Goal: Task Accomplishment & Management: Use online tool/utility

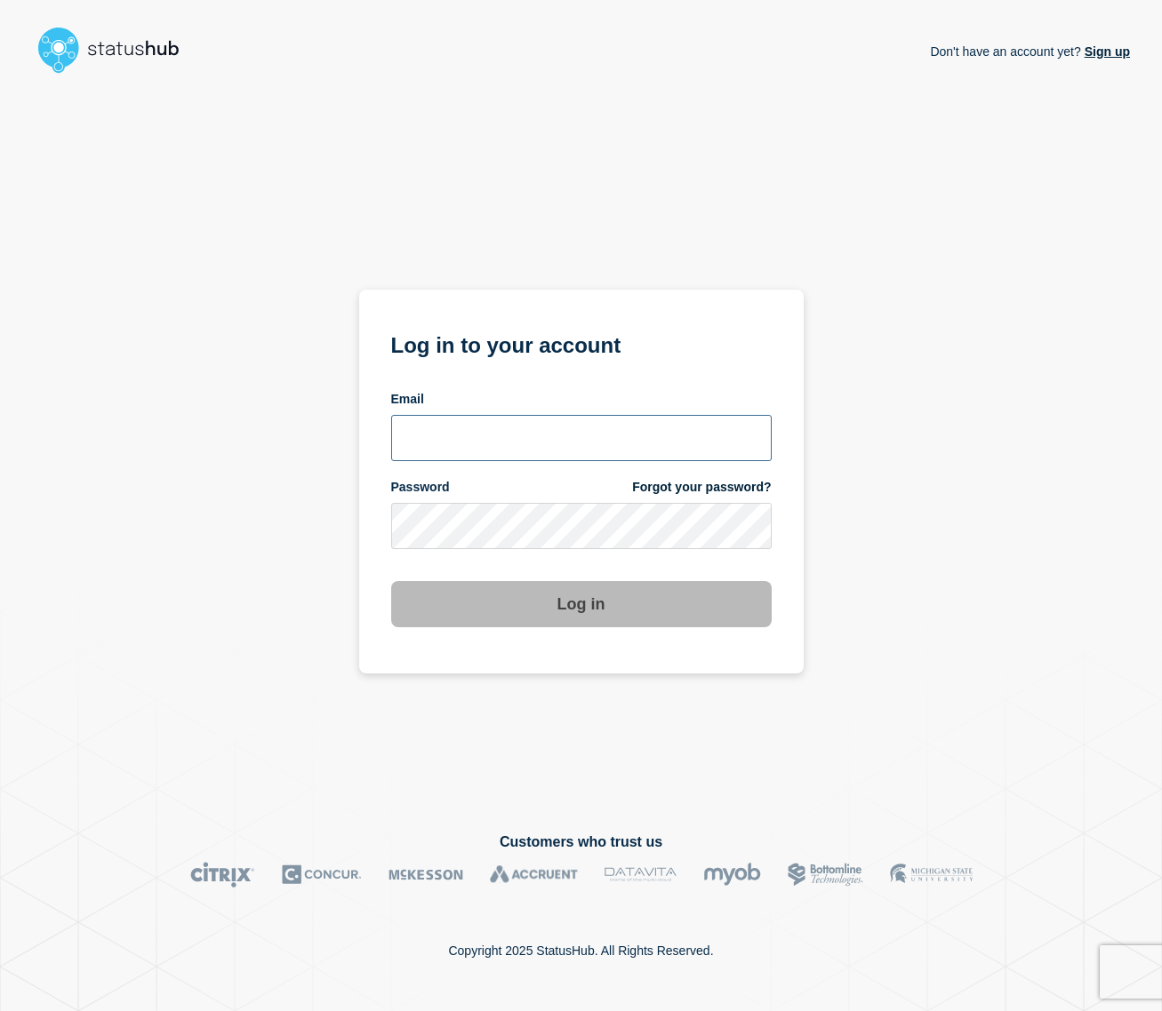
type input "[EMAIL_ADDRESS][DOMAIN_NAME]"
click at [608, 613] on button "Log in" at bounding box center [581, 604] width 380 height 46
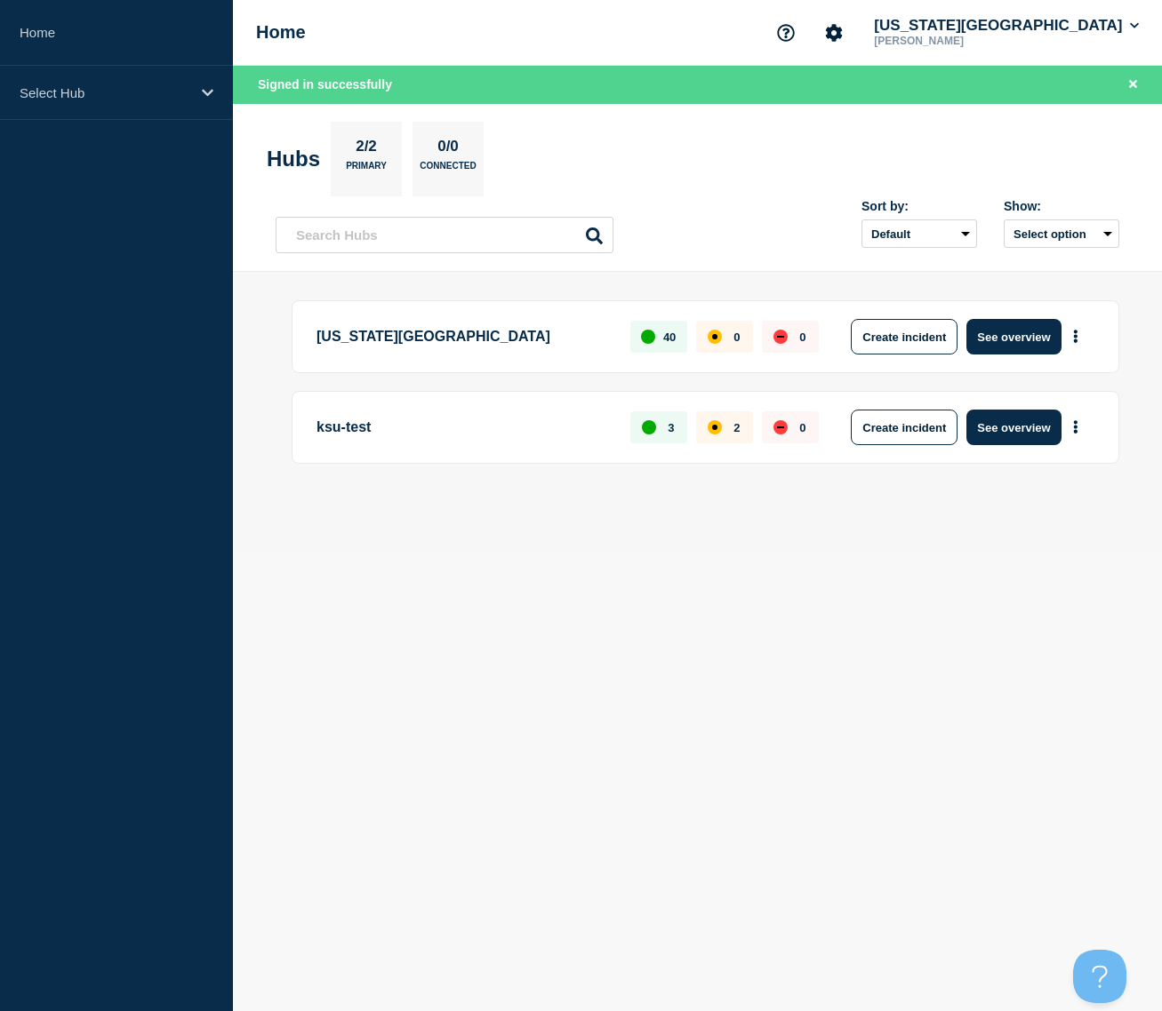
click at [417, 335] on p "[US_STATE][GEOGRAPHIC_DATA]" at bounding box center [462, 337] width 293 height 36
click at [1016, 328] on button "See overview" at bounding box center [1013, 337] width 94 height 36
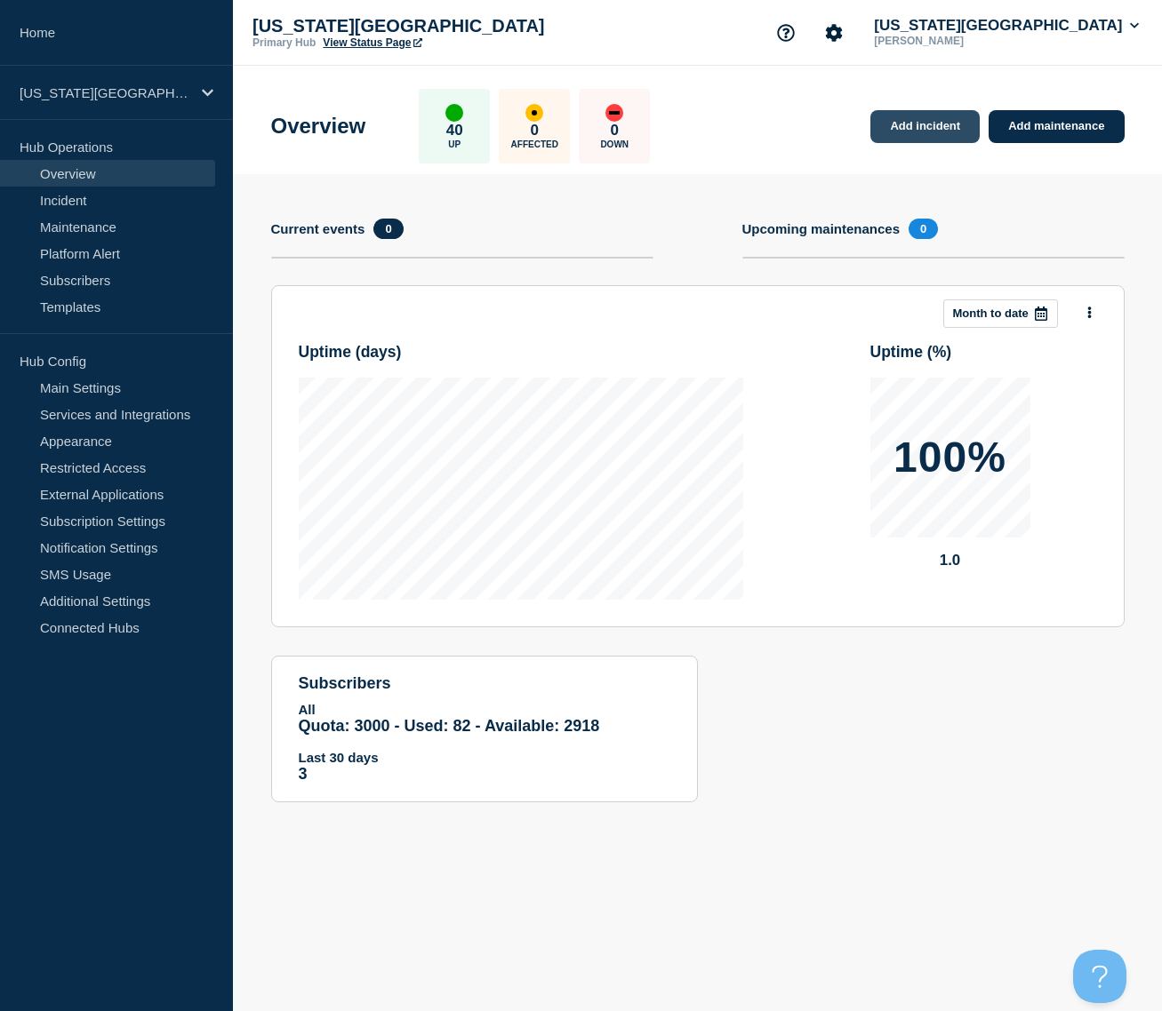
click at [886, 127] on link "Add incident" at bounding box center [924, 126] width 109 height 33
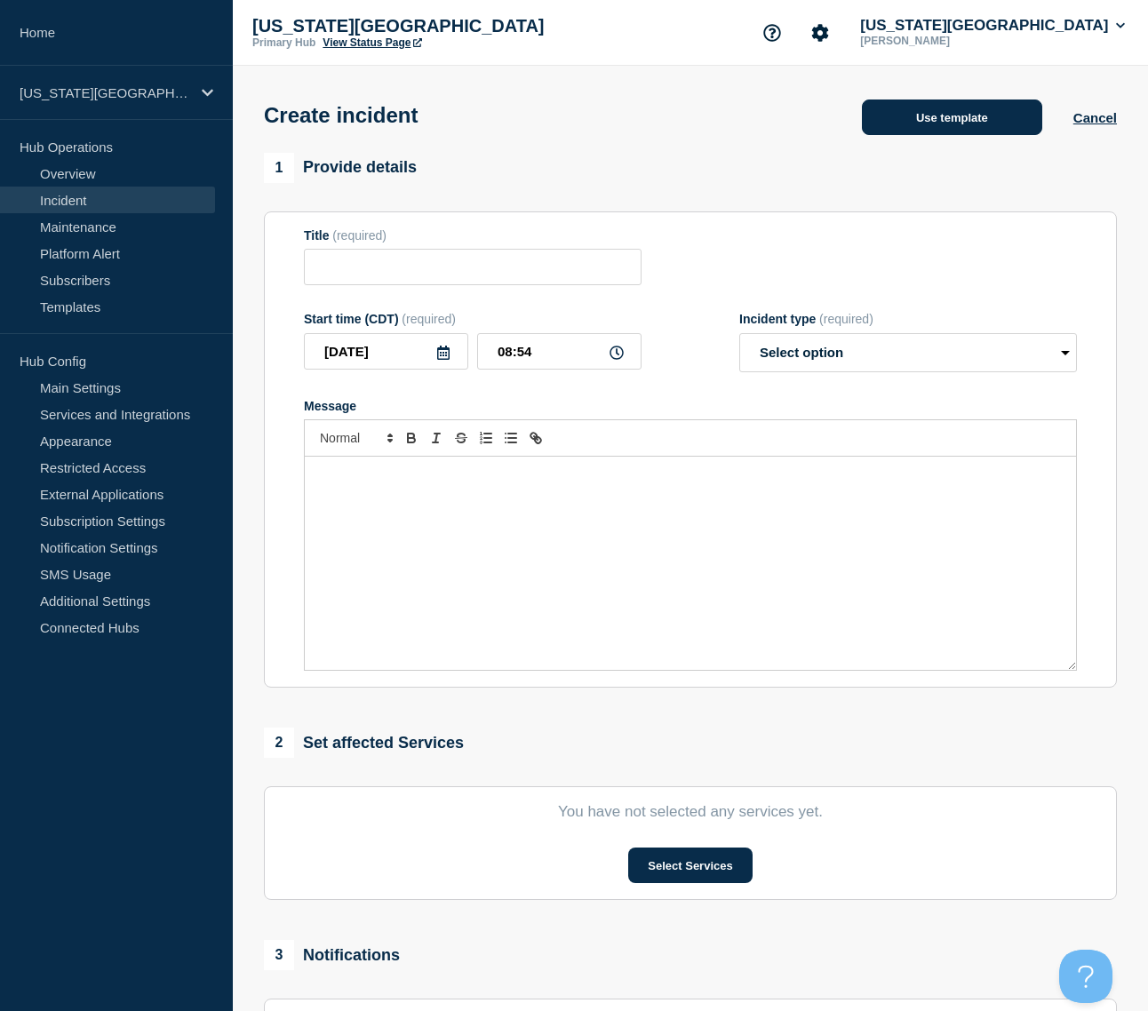
click at [1011, 124] on button "Use template" at bounding box center [952, 118] width 180 height 36
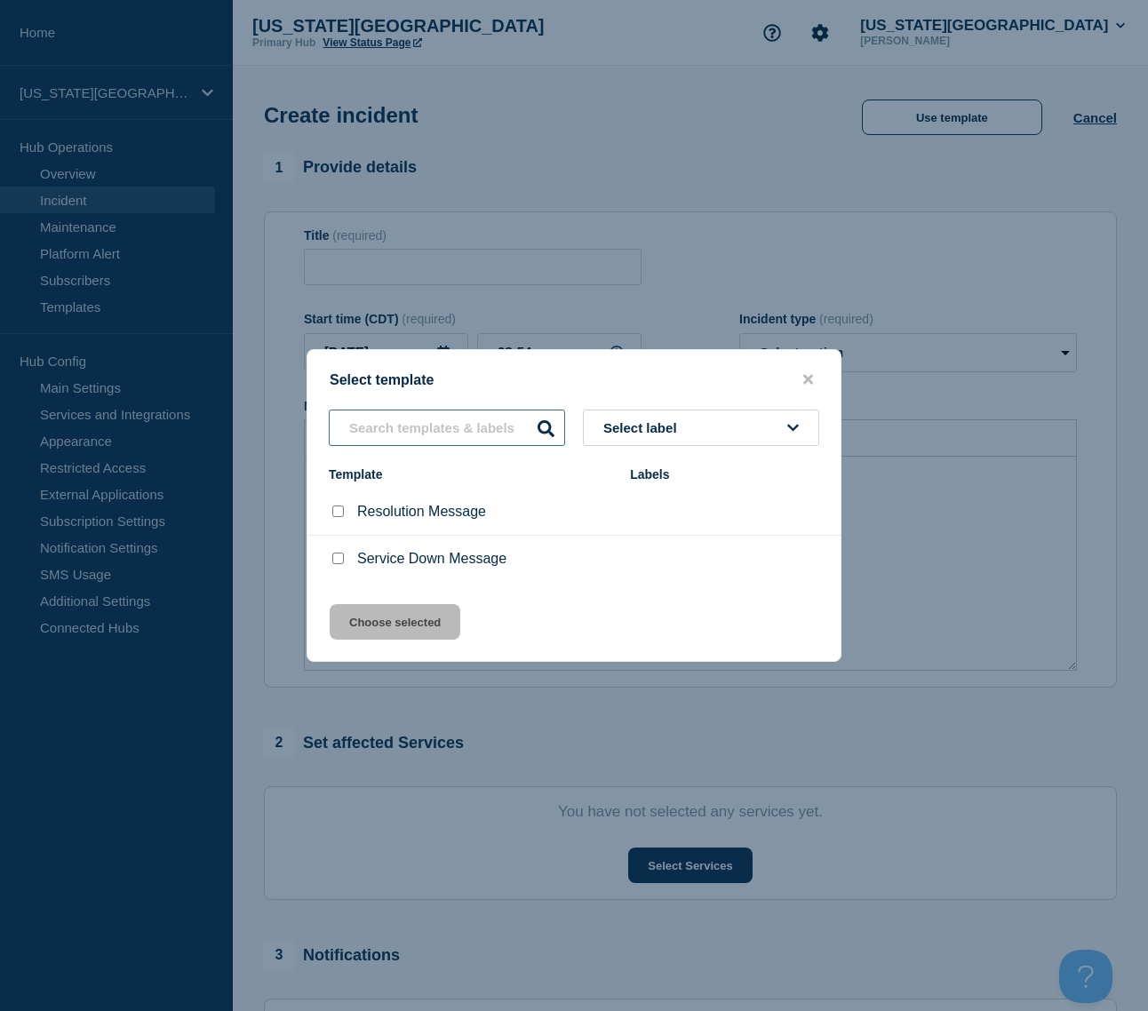
click at [484, 436] on input "text" at bounding box center [447, 428] width 236 height 36
click at [715, 432] on button "Select label" at bounding box center [701, 428] width 236 height 36
click at [423, 420] on input "text" at bounding box center [447, 428] width 236 height 36
click at [470, 565] on p "Service Down Message" at bounding box center [431, 559] width 149 height 16
click at [336, 564] on input "Service Down Message checkbox" at bounding box center [338, 559] width 12 height 12
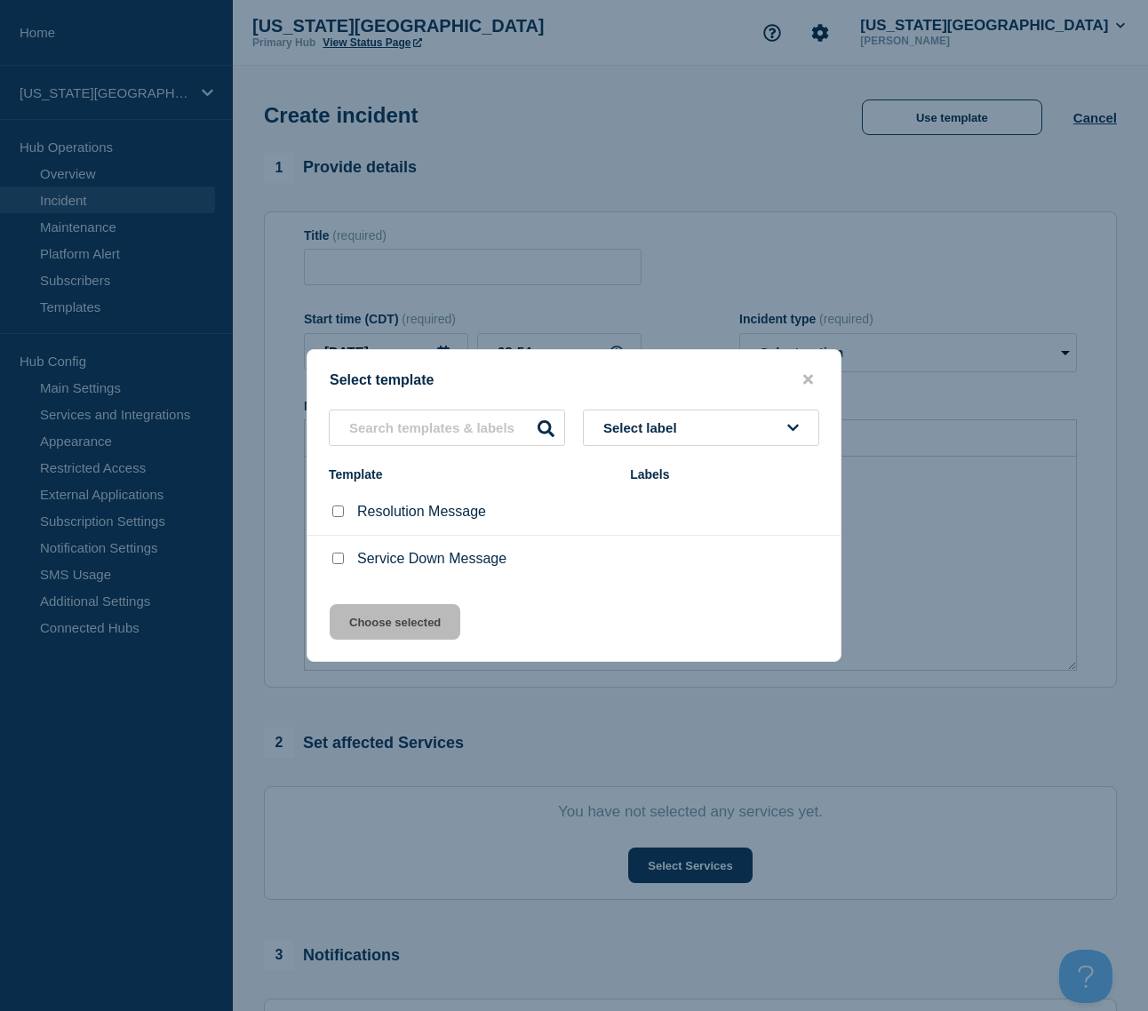
checkbox input "true"
click at [404, 617] on button "Choose selected" at bounding box center [395, 622] width 131 height 36
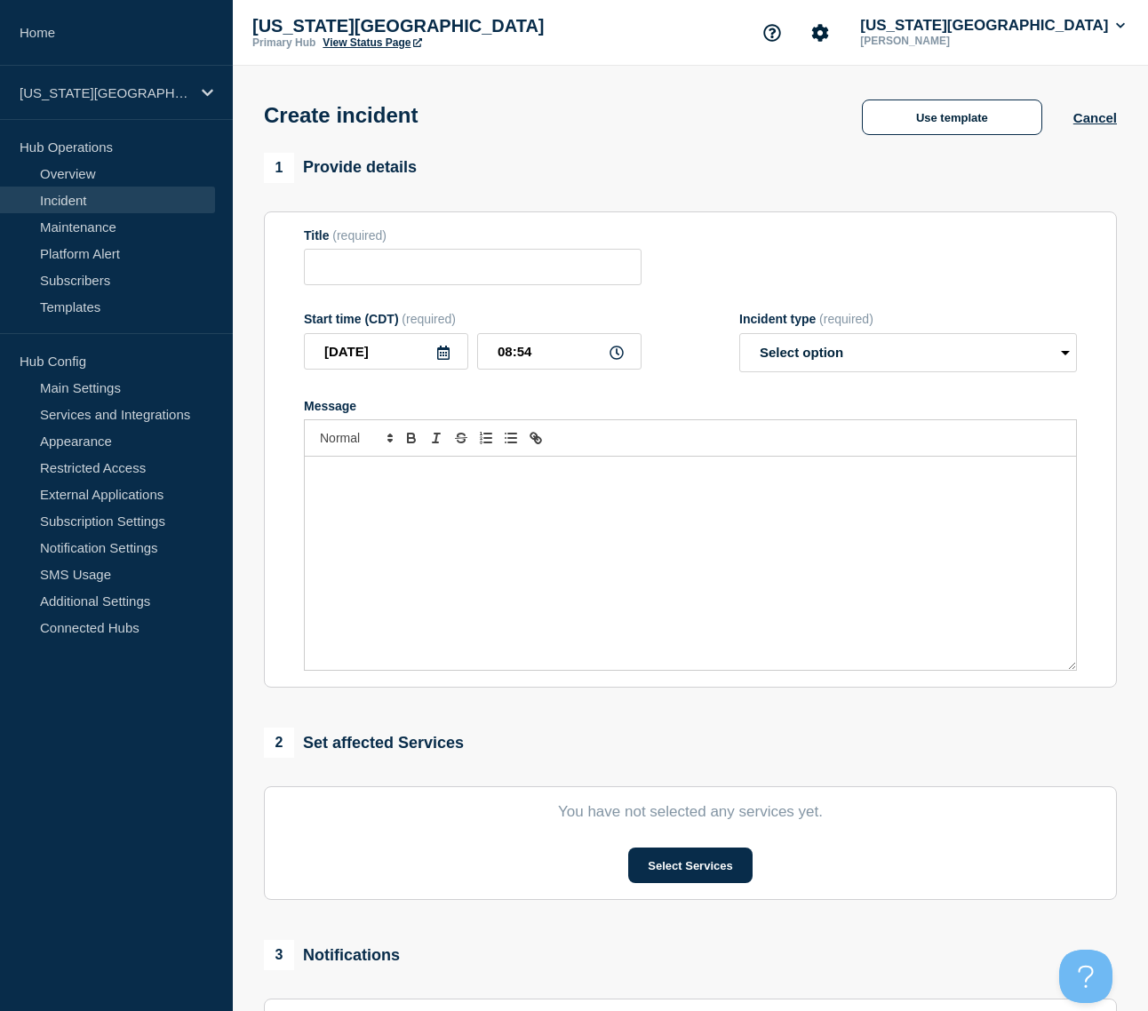
type input "Service Down Message"
select select "investigating"
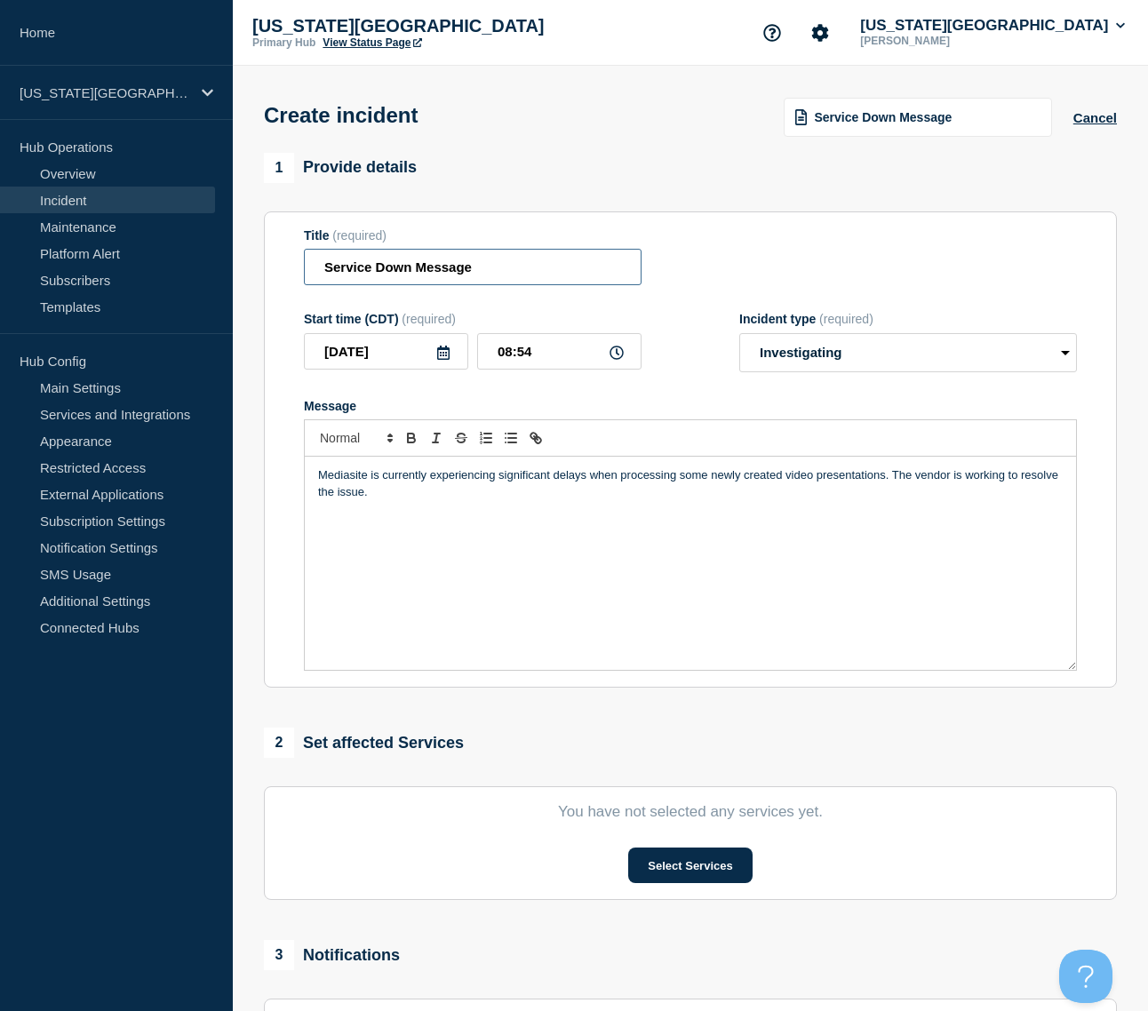
click at [491, 274] on input "Service Down Message" at bounding box center [473, 267] width 338 height 36
drag, startPoint x: 538, startPoint y: 268, endPoint x: 267, endPoint y: 261, distance: 271.2
click at [284, 269] on section "Title (required) Service Down Message Start time (CDT) (required) [DATE] 08:54 …" at bounding box center [690, 450] width 853 height 477
type input "HRIS Down"
click at [654, 537] on div "Mediasite is currently experiencing significant delays when processing some new…" at bounding box center [690, 563] width 771 height 213
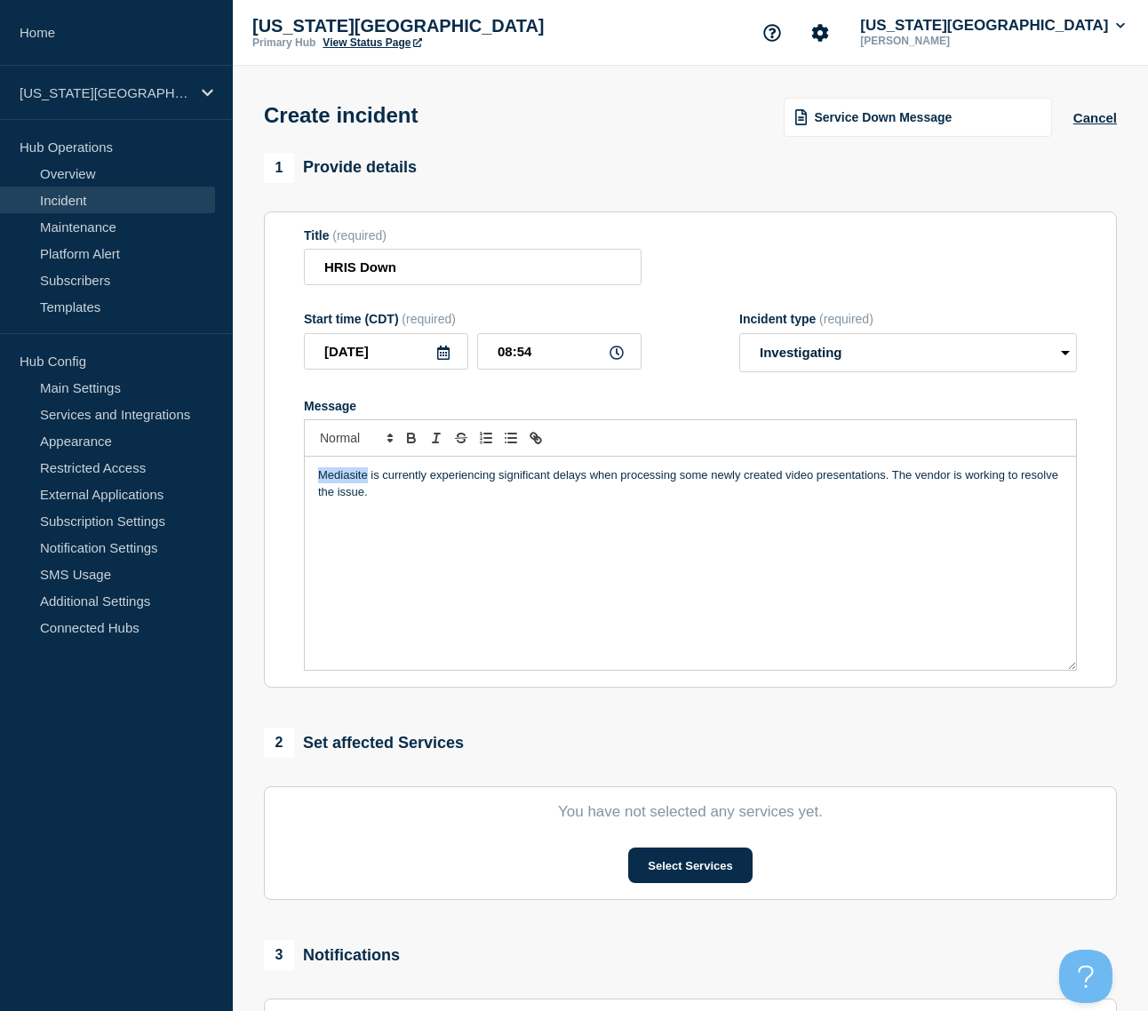
click at [351, 479] on p "Mediasite is currently experiencing significant delays when processing some new…" at bounding box center [690, 484] width 745 height 33
click at [883, 564] on div "HRIS is currently experiencing issues. We are working with the vendor to resolv…" at bounding box center [690, 563] width 771 height 213
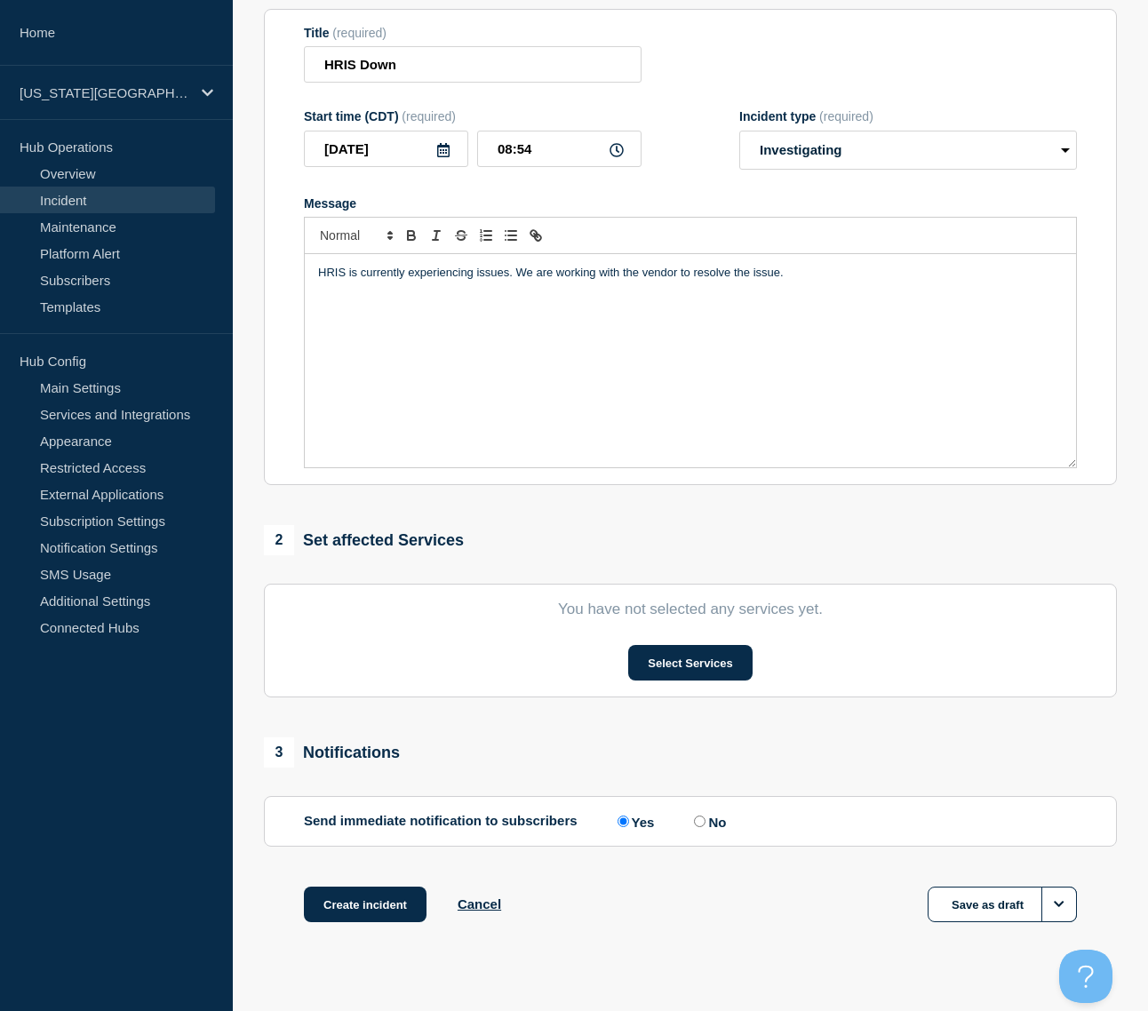
scroll to position [234, 0]
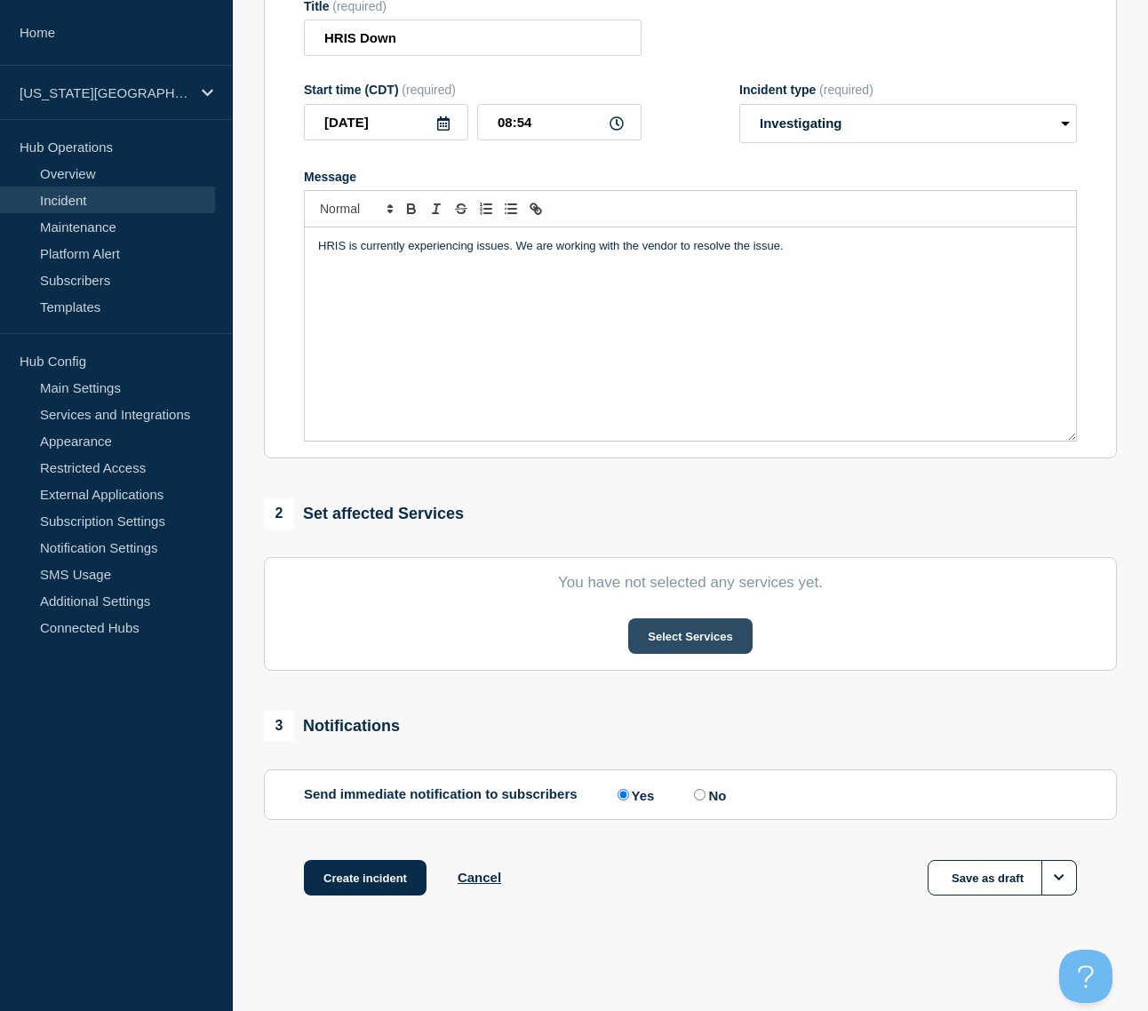
click at [697, 637] on button "Select Services" at bounding box center [690, 637] width 124 height 36
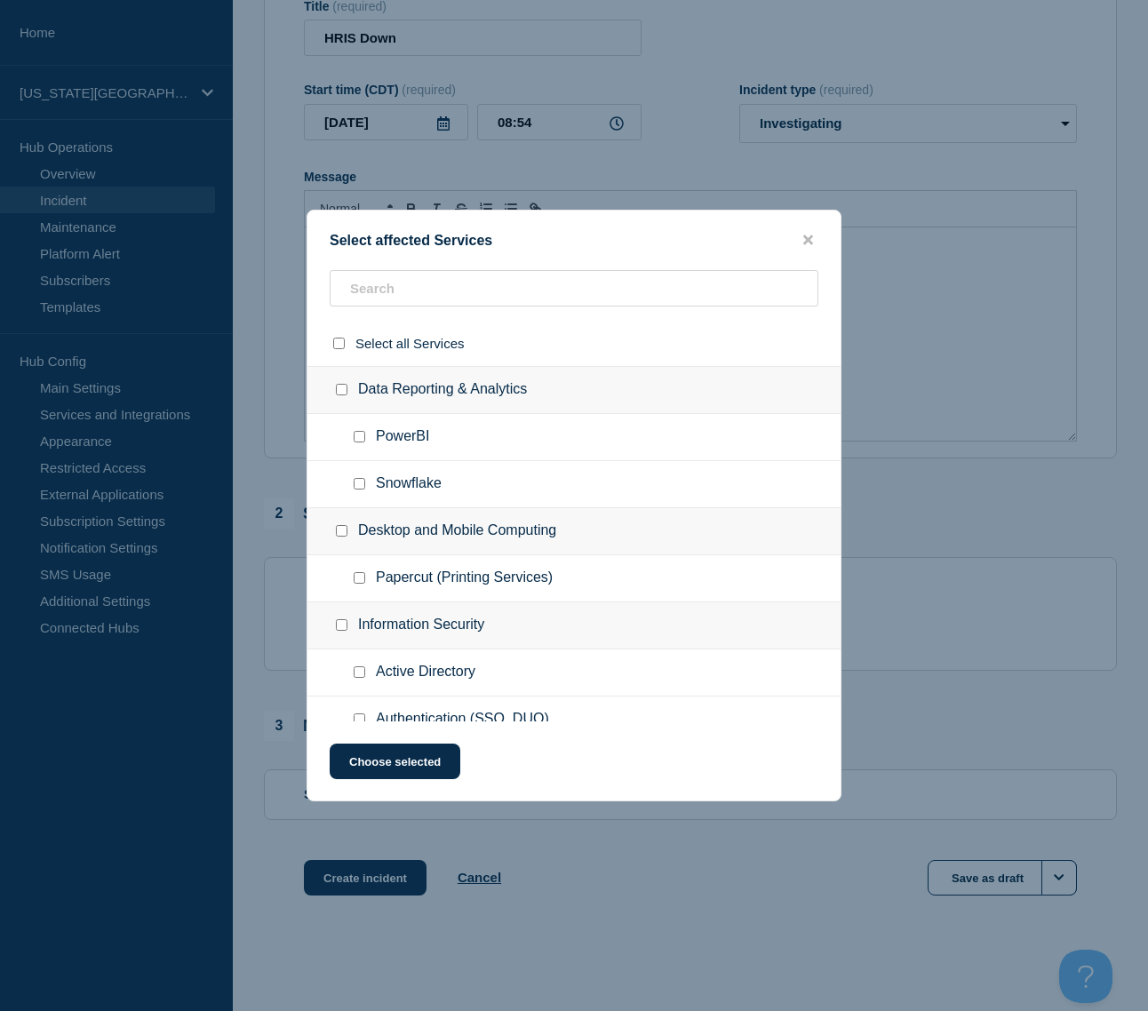
click at [507, 255] on div "Select affected Services Select all Services Data Reporting & Analytics PowerBI…" at bounding box center [574, 506] width 535 height 592
click at [507, 275] on input "text" at bounding box center [574, 288] width 489 height 36
type input "r"
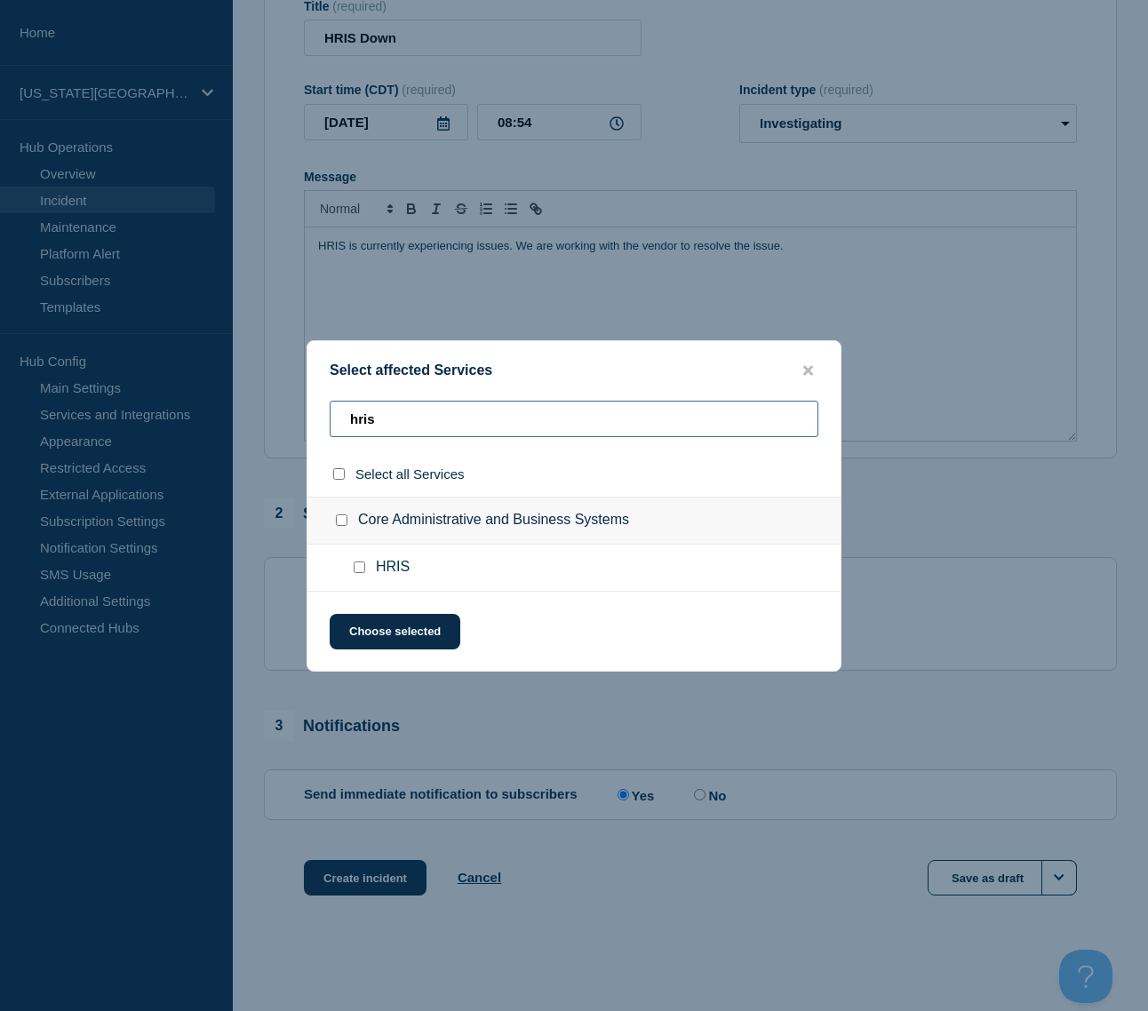
type input "hris"
click at [367, 568] on div at bounding box center [363, 568] width 26 height 18
click at [364, 569] on input "HRIS checkbox" at bounding box center [360, 568] width 12 height 12
checkbox input "true"
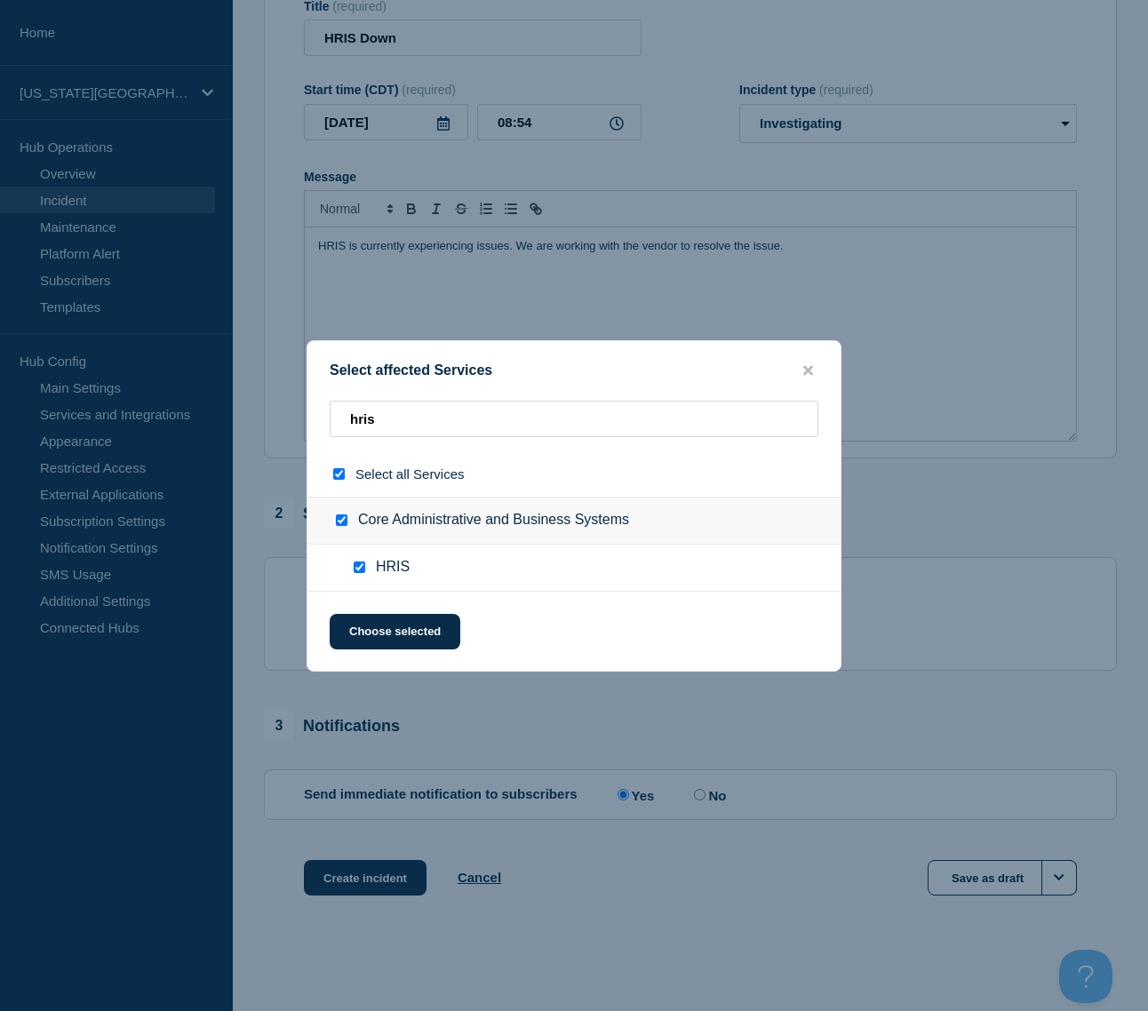
checkbox input "true"
click at [413, 634] on button "Choose selected" at bounding box center [395, 632] width 131 height 36
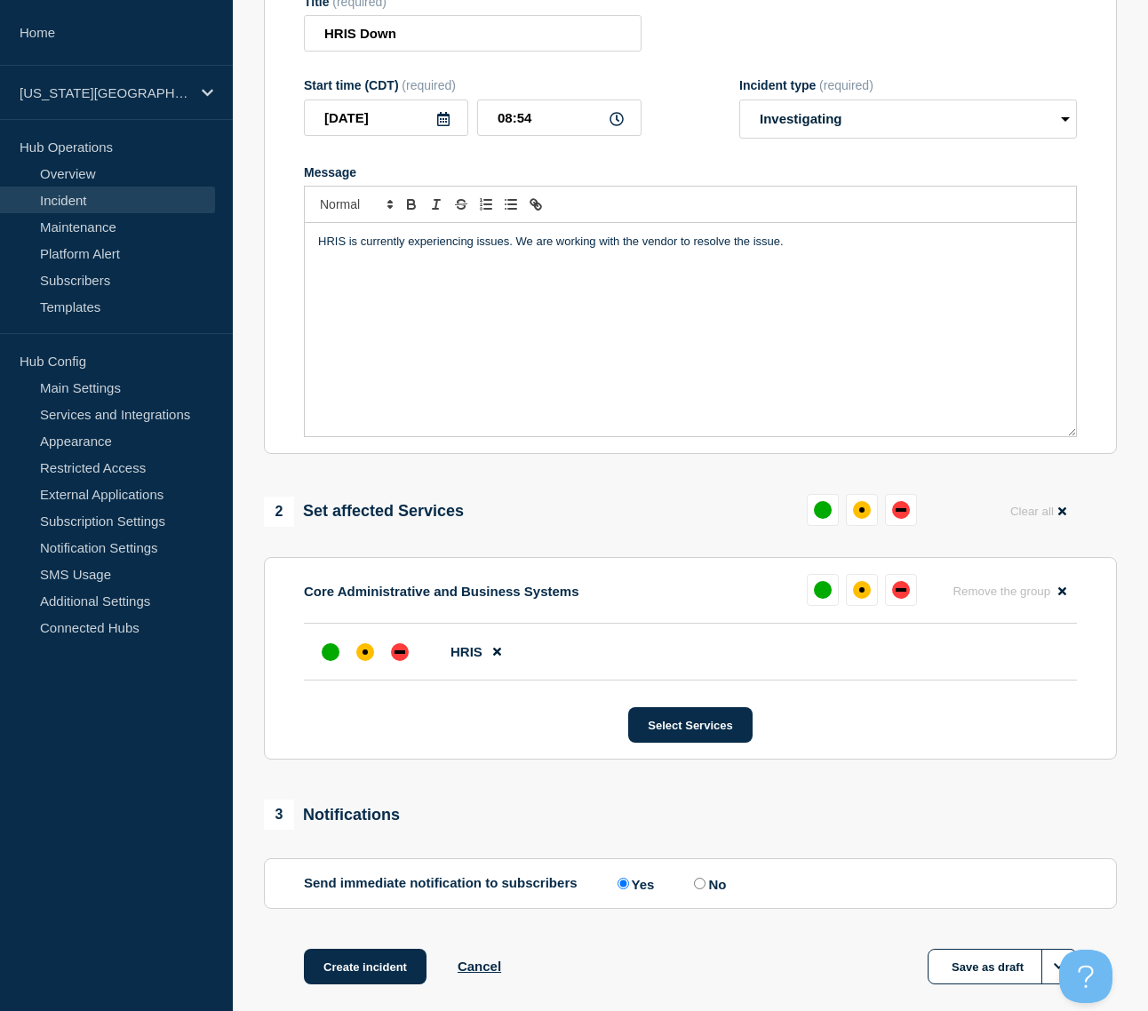
scroll to position [327, 0]
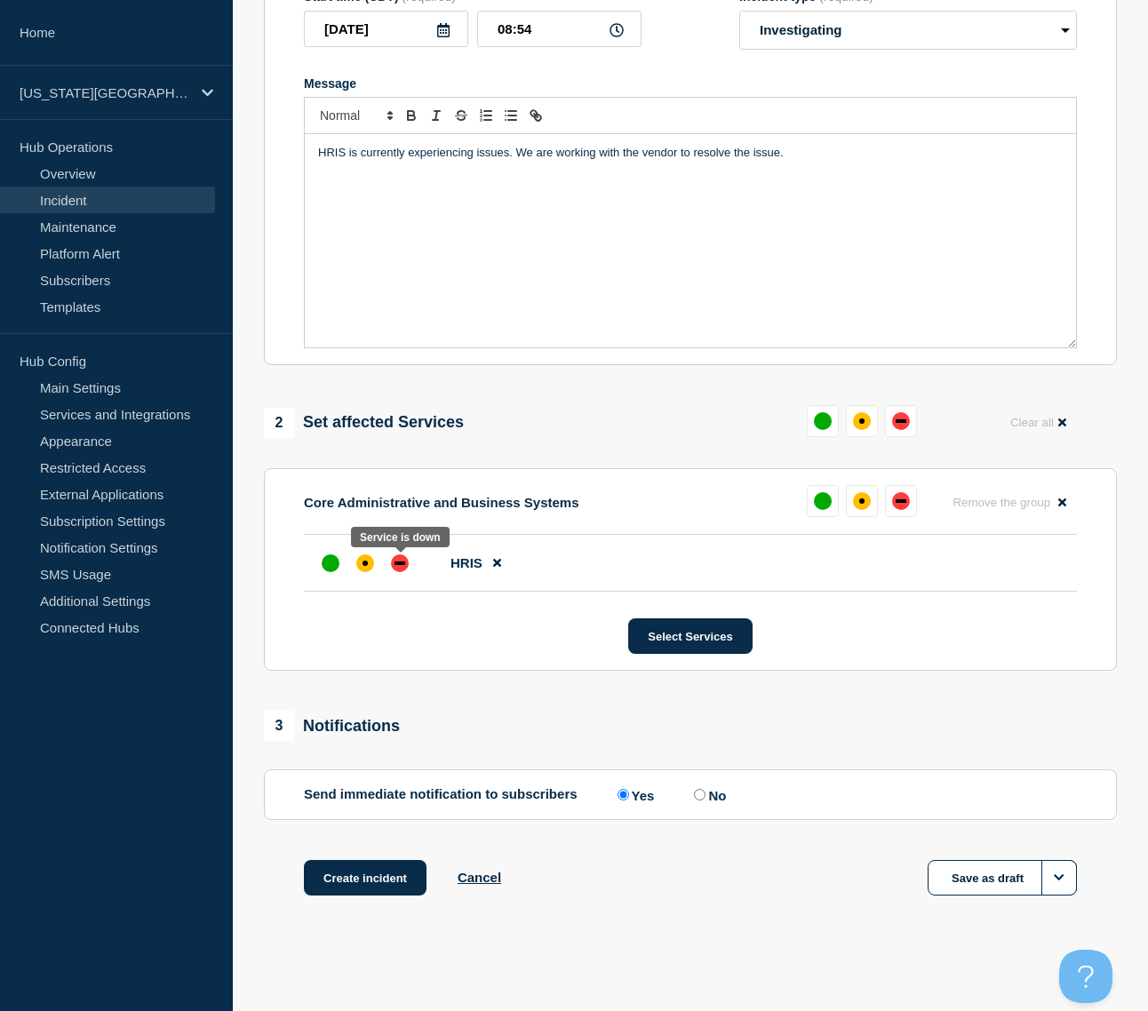
drag, startPoint x: 395, startPoint y: 563, endPoint x: 431, endPoint y: 564, distance: 36.5
click at [396, 563] on div "down" at bounding box center [400, 564] width 11 height 4
click at [724, 636] on button "Select Services" at bounding box center [690, 637] width 124 height 36
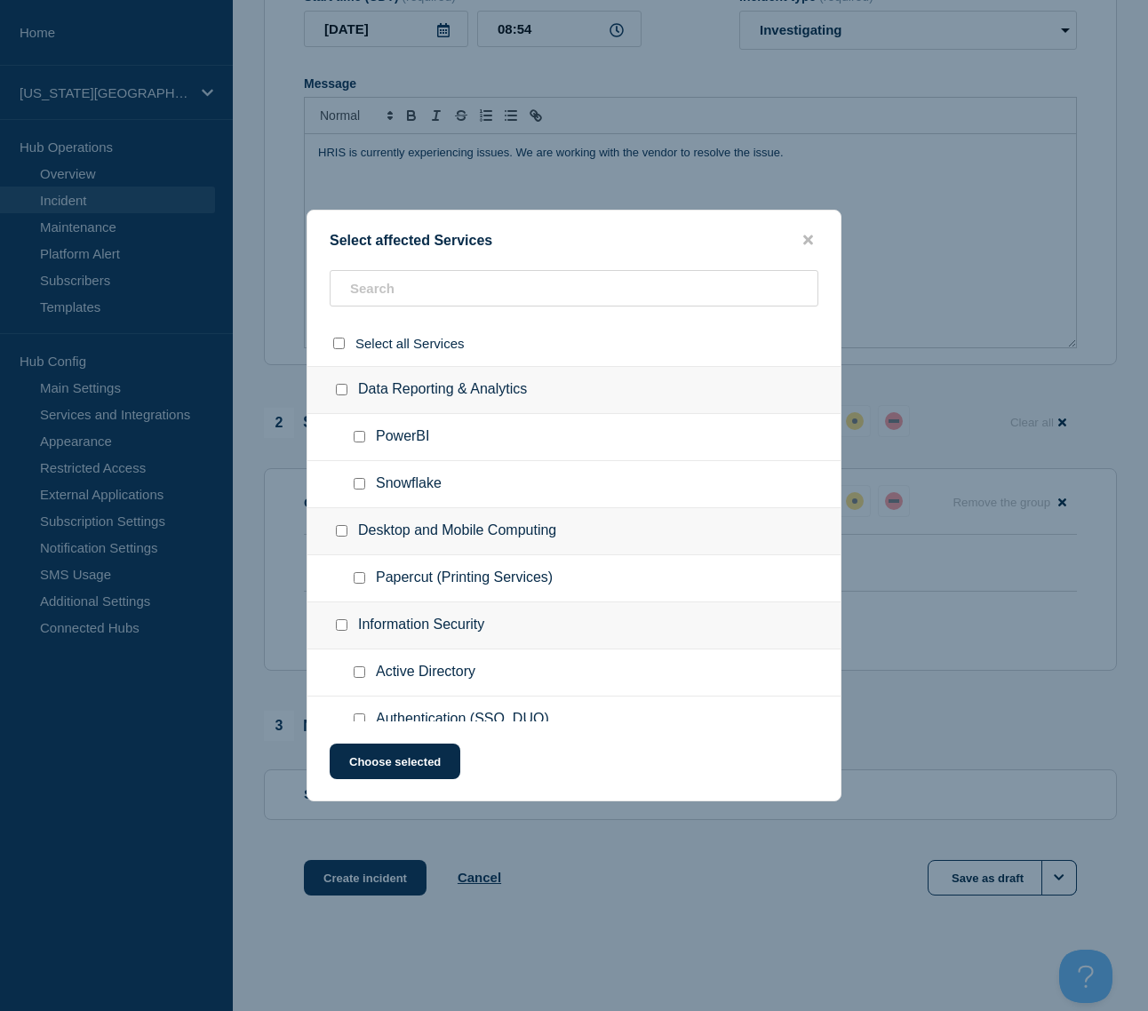
drag, startPoint x: 418, startPoint y: 764, endPoint x: 508, endPoint y: 770, distance: 90.8
click at [417, 764] on button "Choose selected" at bounding box center [395, 762] width 131 height 36
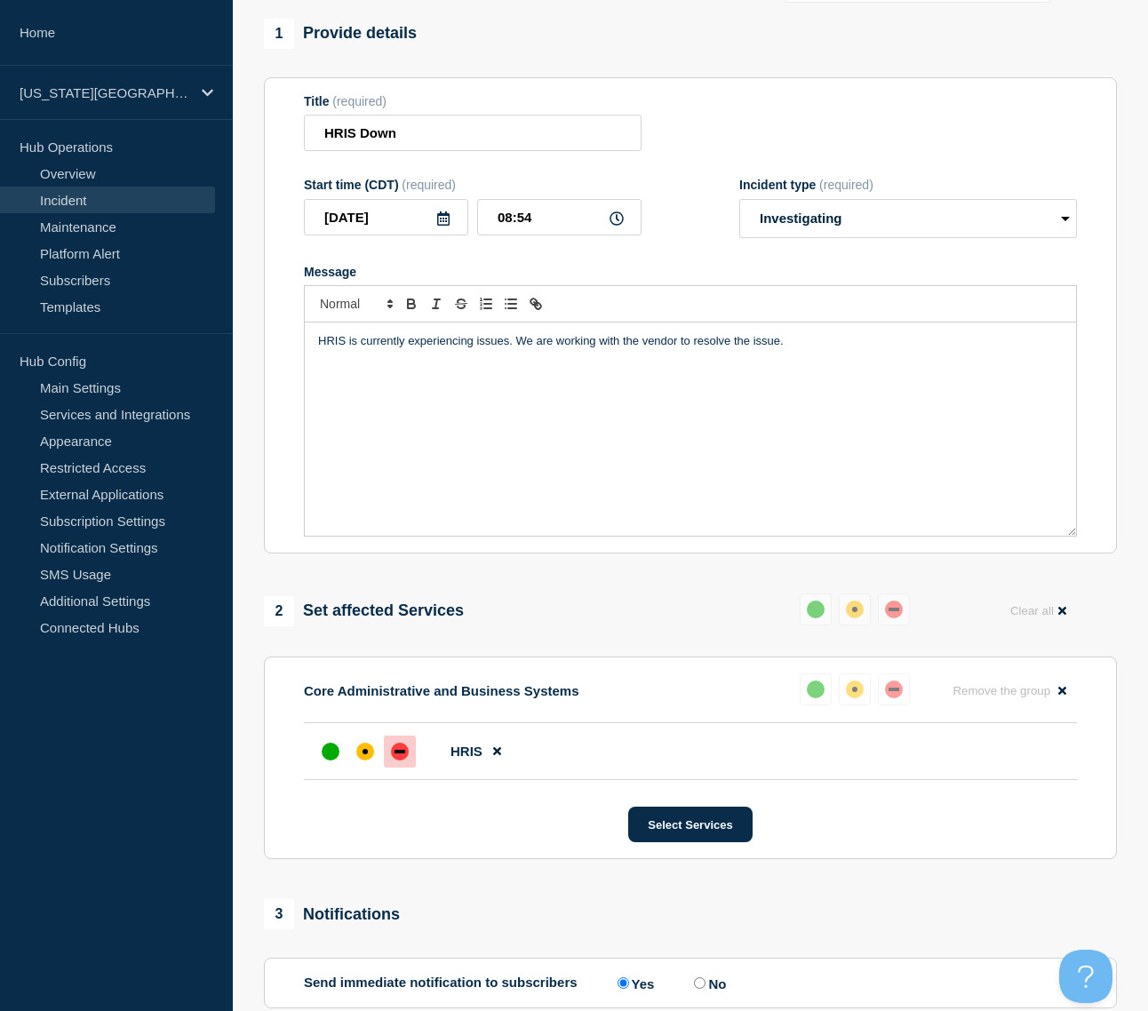
scroll to position [0, 0]
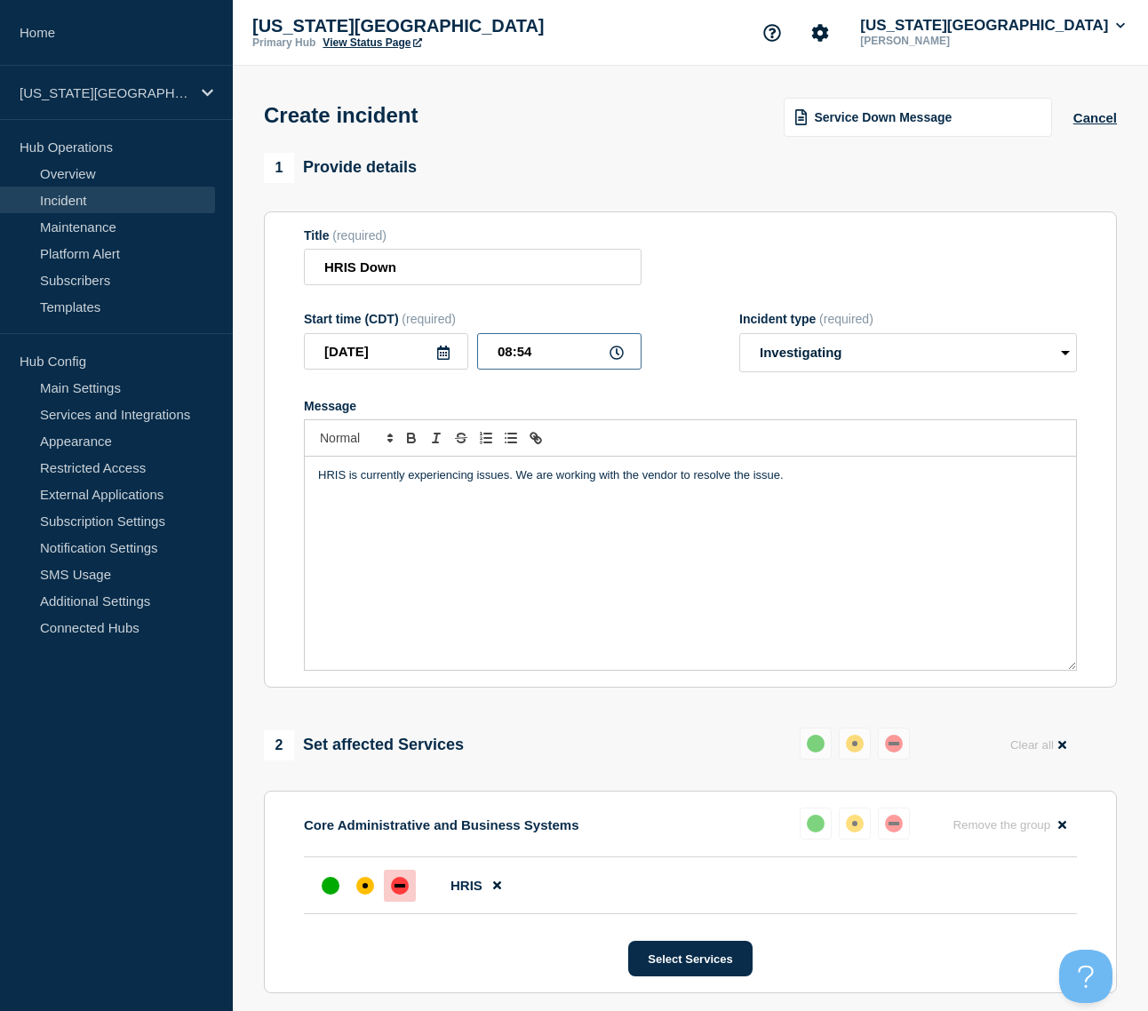
click at [542, 354] on input "08:54" at bounding box center [559, 351] width 164 height 36
type input "08:52"
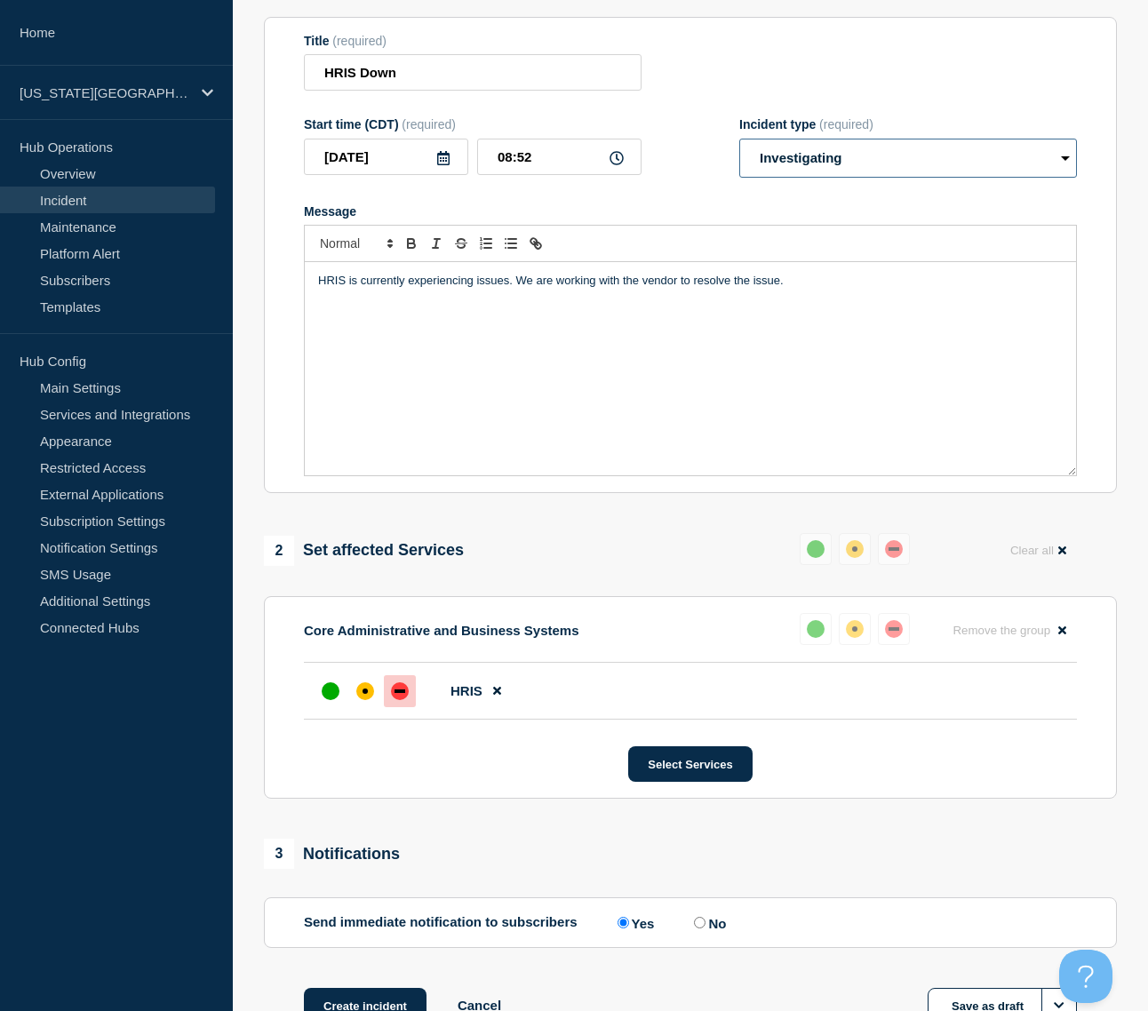
scroll to position [327, 0]
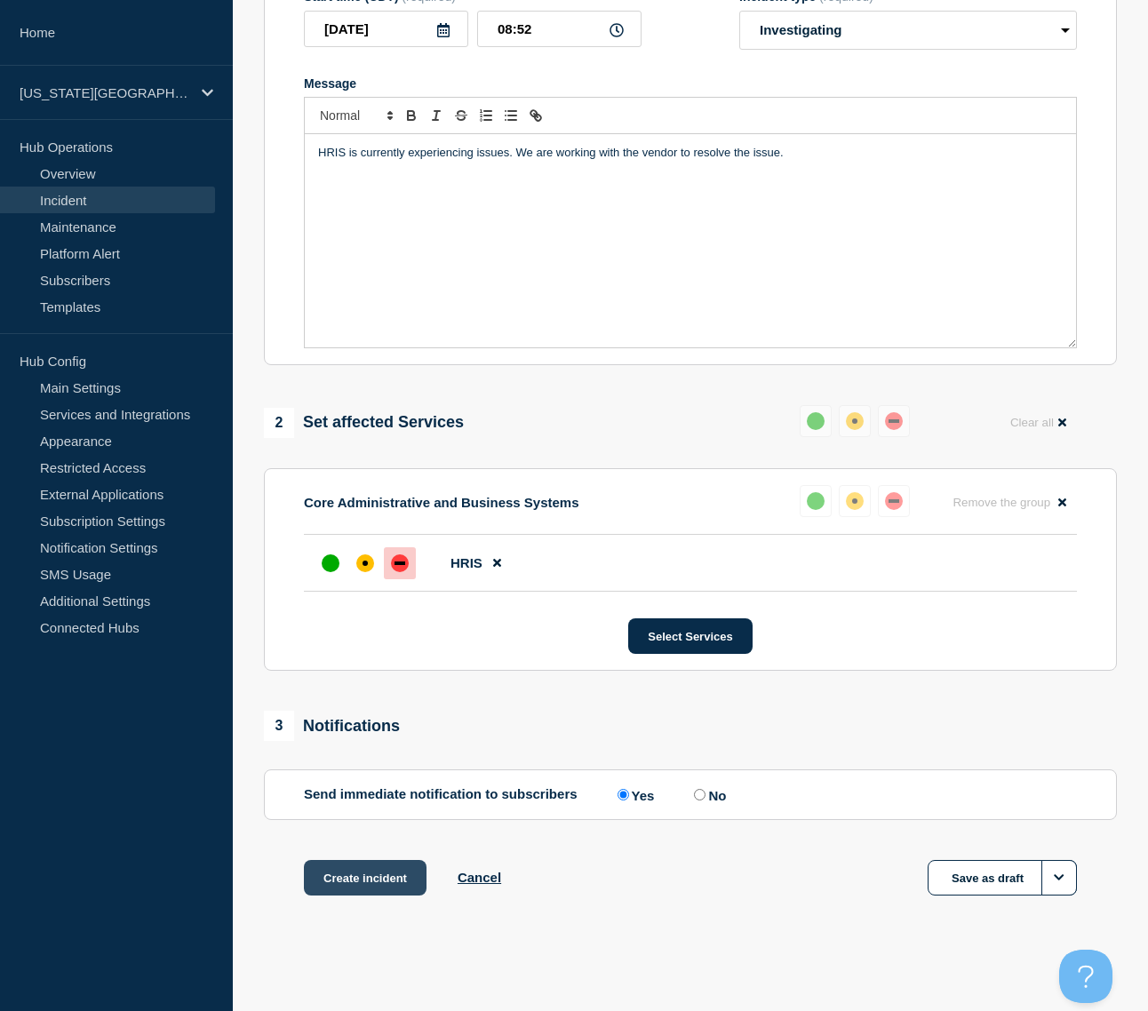
click at [367, 875] on button "Create incident" at bounding box center [365, 878] width 123 height 36
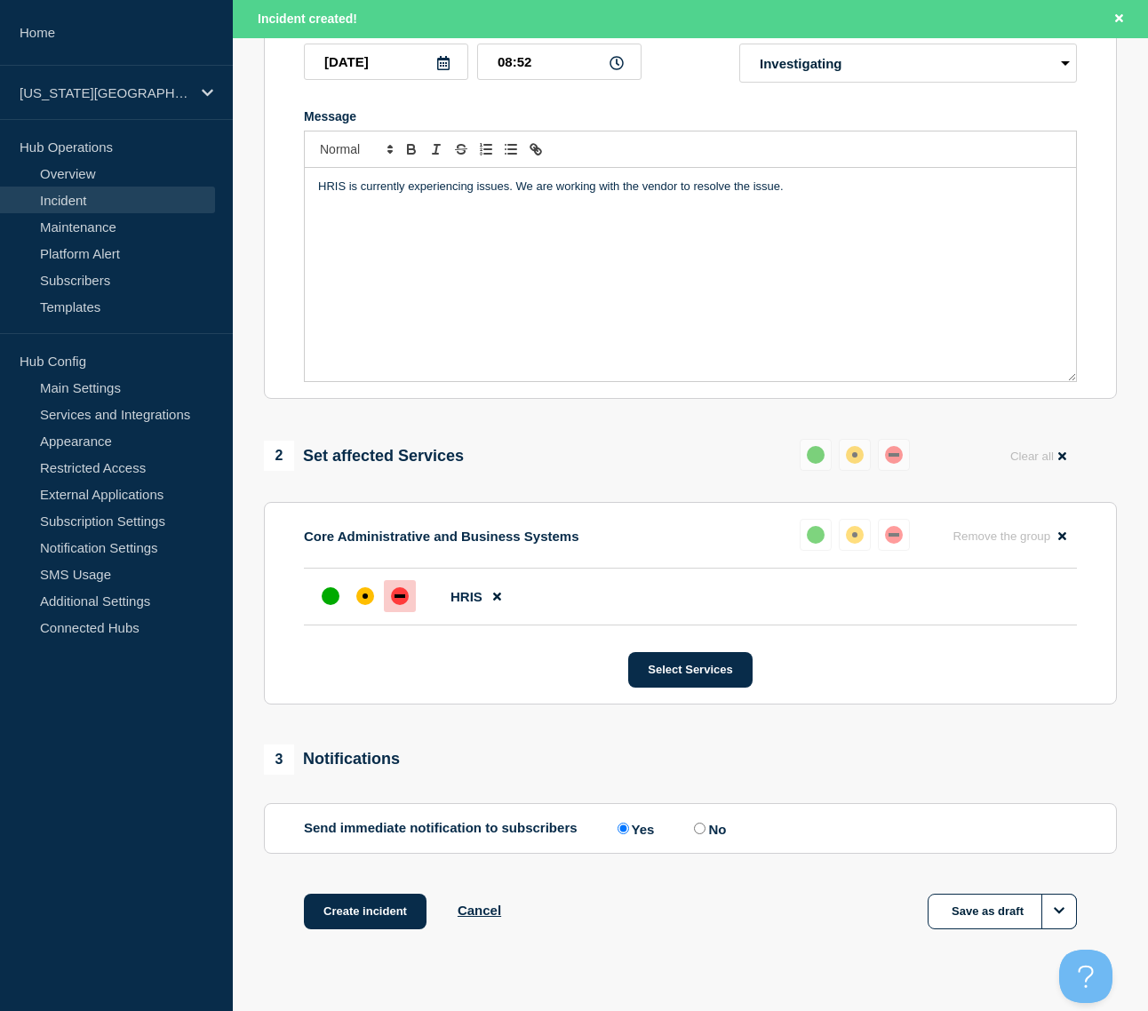
scroll to position [365, 0]
